Goal: Information Seeking & Learning: Compare options

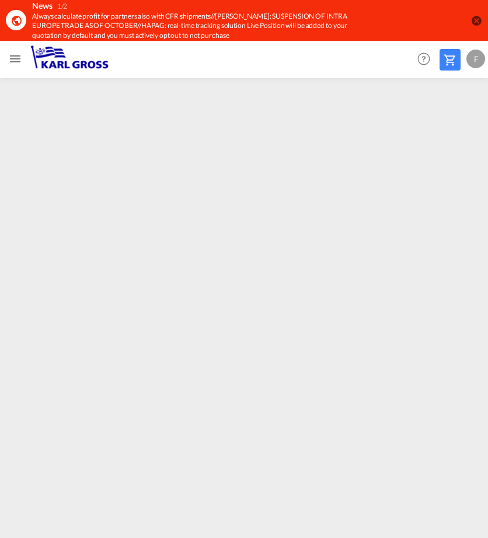
click at [475, 20] on md-icon "icon-close-circle" at bounding box center [476, 21] width 12 height 12
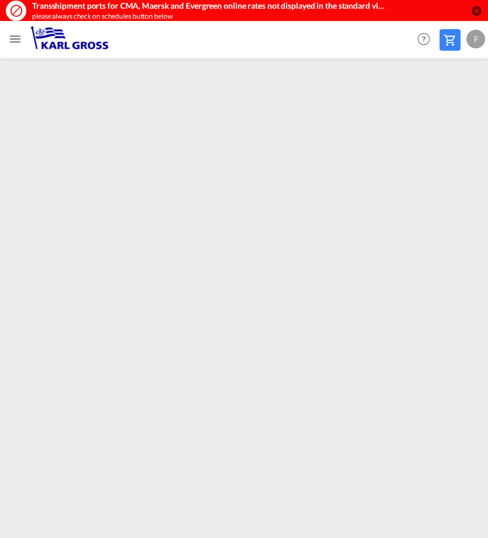
click at [478, 10] on md-icon "icon-close-circle" at bounding box center [476, 11] width 12 height 12
